Goal: Task Accomplishment & Management: Manage account settings

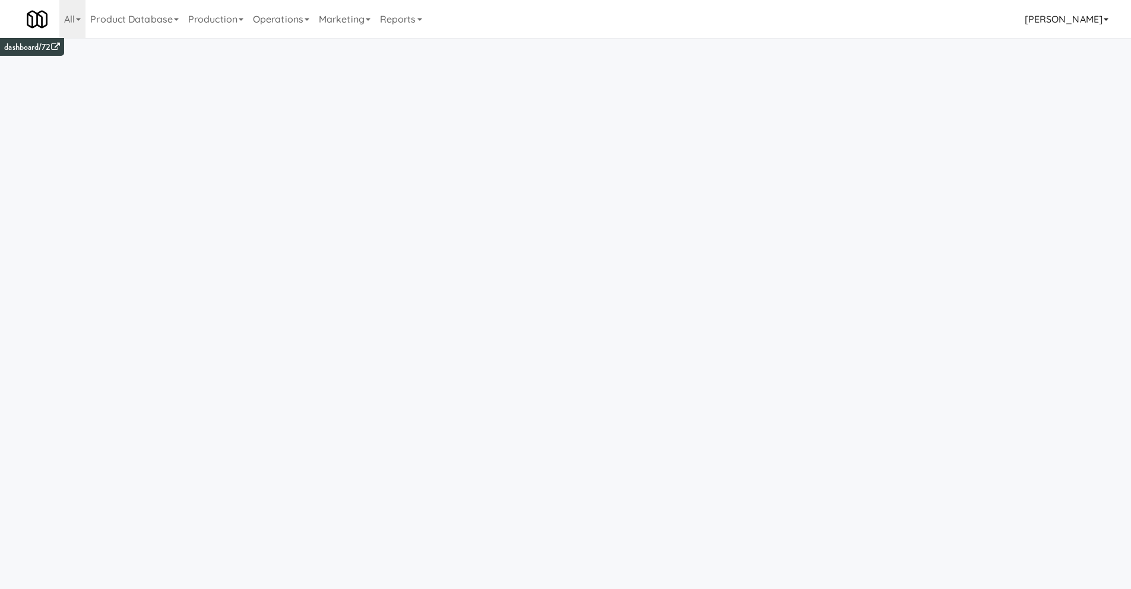
click at [1069, 17] on link "[PERSON_NAME]" at bounding box center [1066, 19] width 93 height 38
click at [1064, 11] on link "[PERSON_NAME]" at bounding box center [1066, 19] width 93 height 38
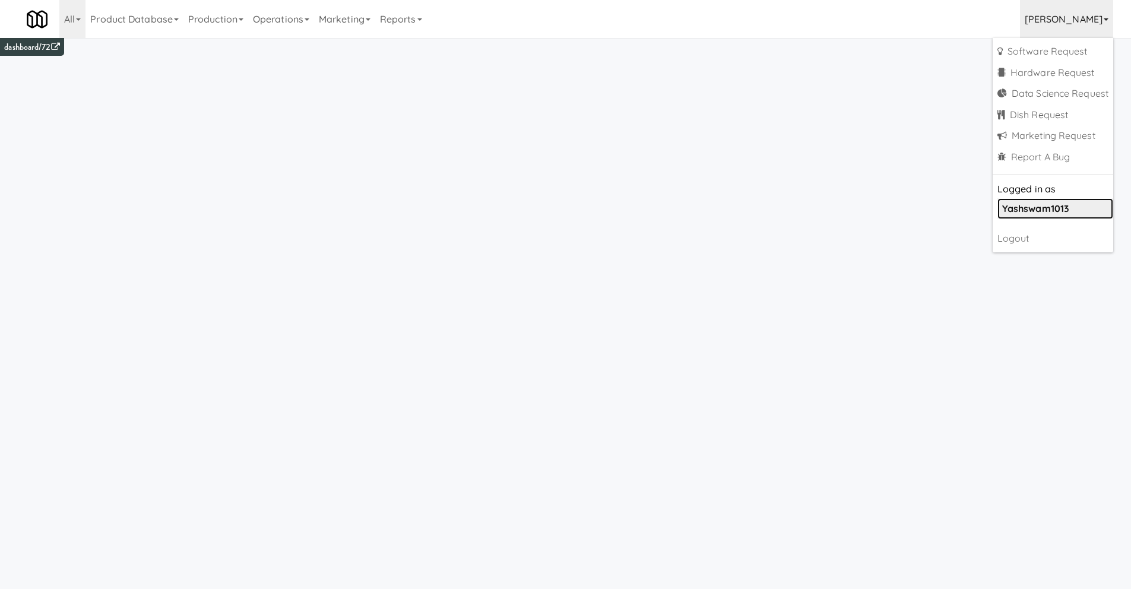
click at [1036, 205] on b "yashswam1013" at bounding box center [1035, 208] width 67 height 12
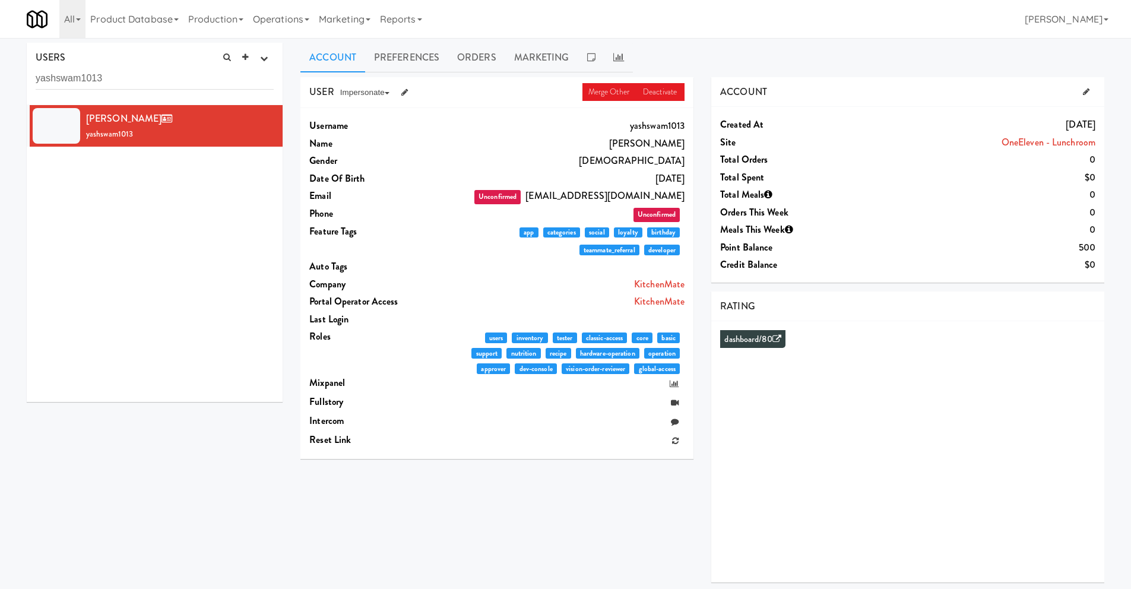
click at [556, 195] on dd "Unconfirmed yash.swaminathan@micromart.com" at bounding box center [571, 196] width 225 height 18
drag, startPoint x: 556, startPoint y: 195, endPoint x: 672, endPoint y: 197, distance: 116.3
click at [672, 197] on dd "Unconfirmed yash.swaminathan@micromart.com" at bounding box center [571, 196] width 225 height 18
click at [556, 192] on dd "Unconfirmed yash.swaminathan@micromart.com" at bounding box center [571, 196] width 225 height 18
drag, startPoint x: 556, startPoint y: 192, endPoint x: 633, endPoint y: 201, distance: 78.3
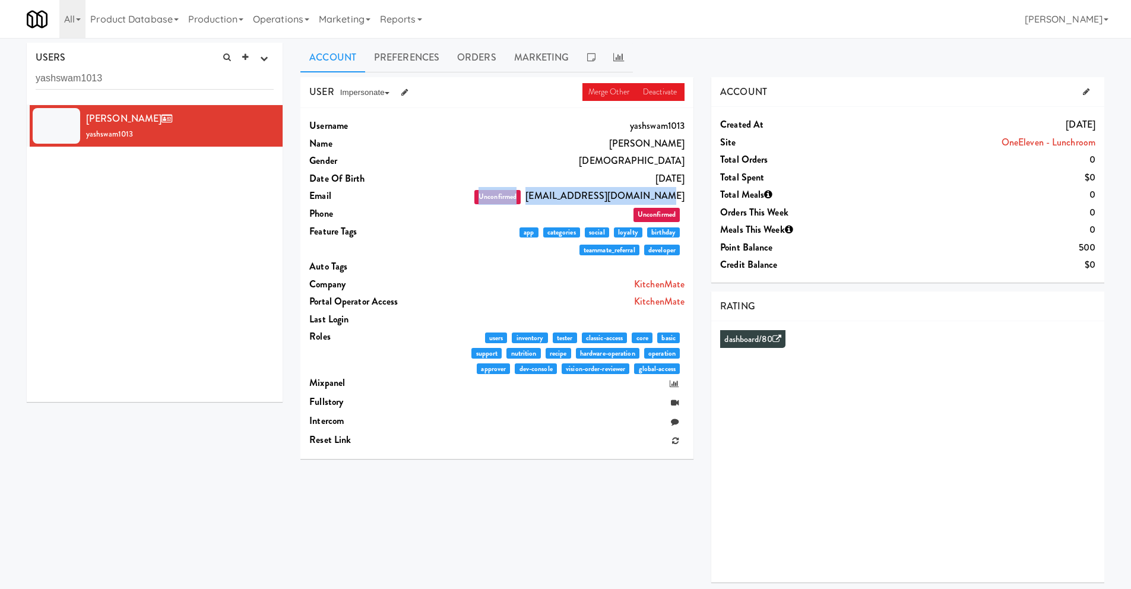
click at [633, 201] on dd "Unconfirmed yash.swaminathan@micromart.com" at bounding box center [571, 196] width 225 height 18
click at [674, 200] on dd "Unconfirmed yash.swaminathan@micromart.com" at bounding box center [571, 196] width 225 height 18
drag, startPoint x: 674, startPoint y: 199, endPoint x: 668, endPoint y: 198, distance: 6.1
click at [668, 198] on dd "Unconfirmed yash.swaminathan@micromart.com" at bounding box center [571, 196] width 225 height 18
drag, startPoint x: 683, startPoint y: 196, endPoint x: 548, endPoint y: 190, distance: 134.3
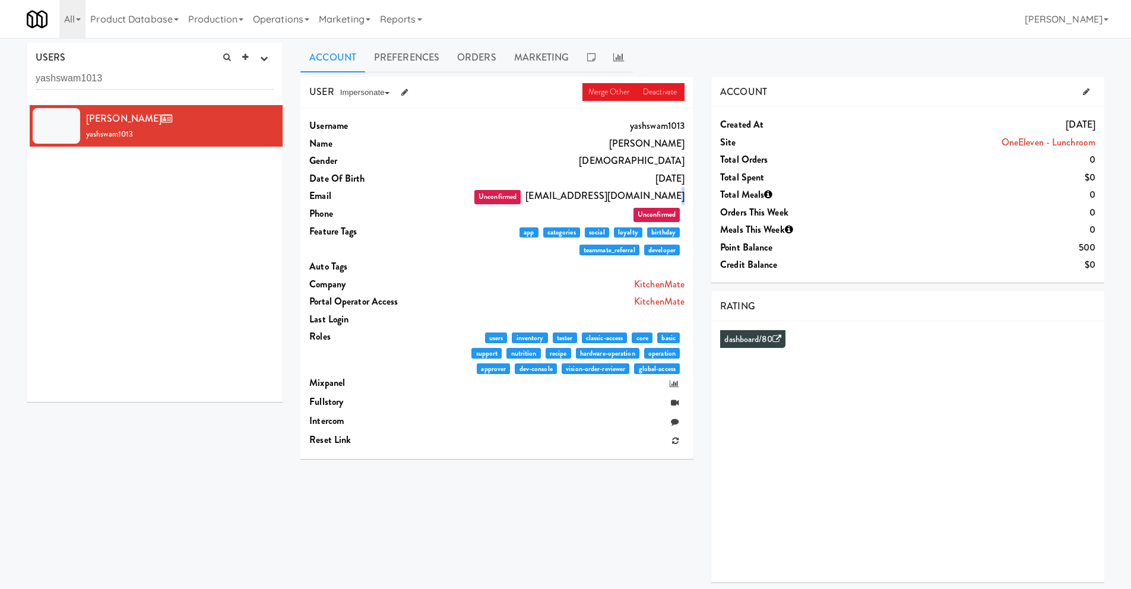
click at [548, 190] on dd "Unconfirmed yash.swaminathan@micromart.com" at bounding box center [571, 196] width 225 height 18
copy dd "[EMAIL_ADDRESS][DOMAIN_NAME]"
click at [1080, 21] on link "[PERSON_NAME]" at bounding box center [1066, 19] width 93 height 38
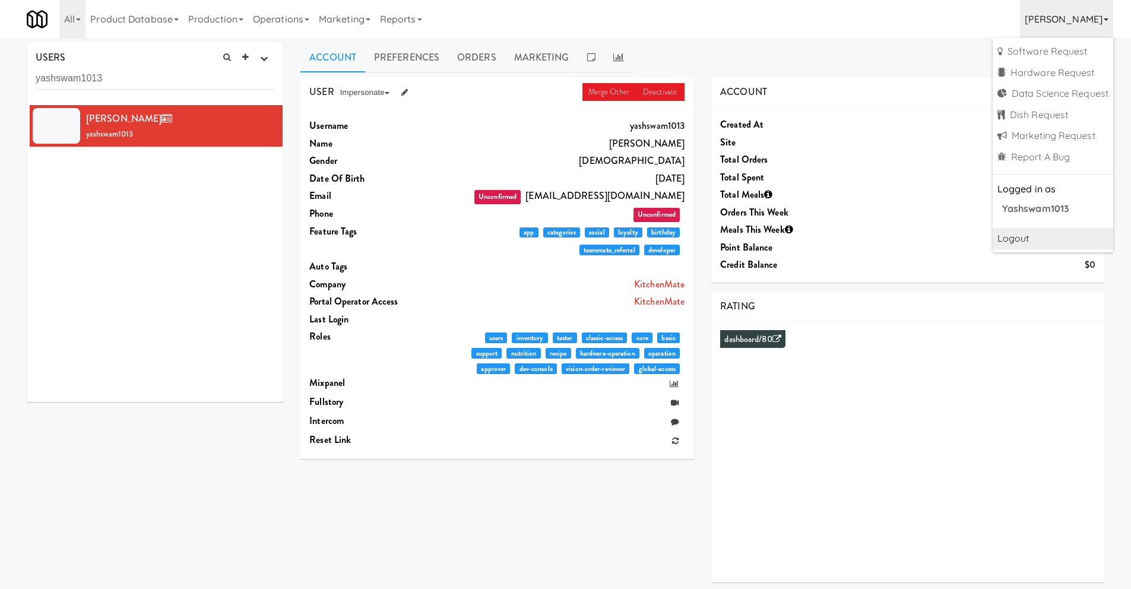
click at [1018, 241] on link "Logout" at bounding box center [1052, 238] width 120 height 21
